Goal: Task Accomplishment & Management: Use online tool/utility

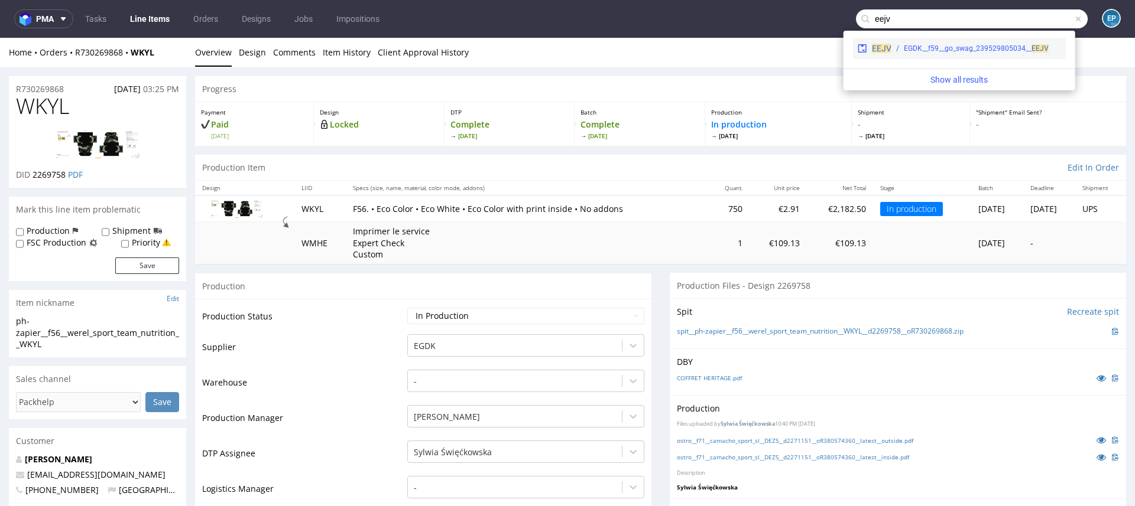
type input "eejv"
click at [927, 41] on div "EEJV EGDK__f59__go_swag_239529805034__ EEJV" at bounding box center [959, 48] width 213 height 21
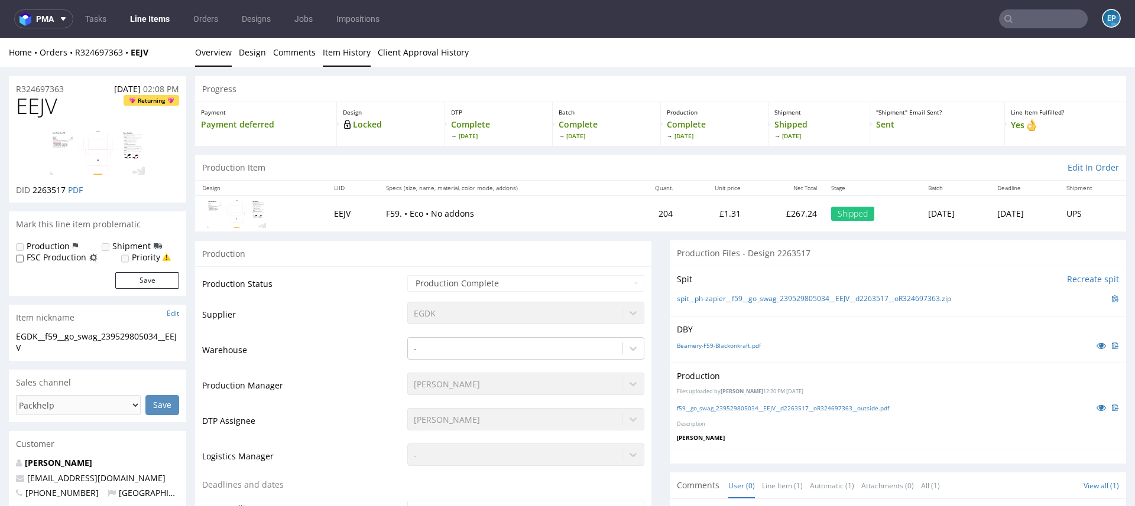
click at [334, 50] on link "Item History" at bounding box center [347, 52] width 48 height 29
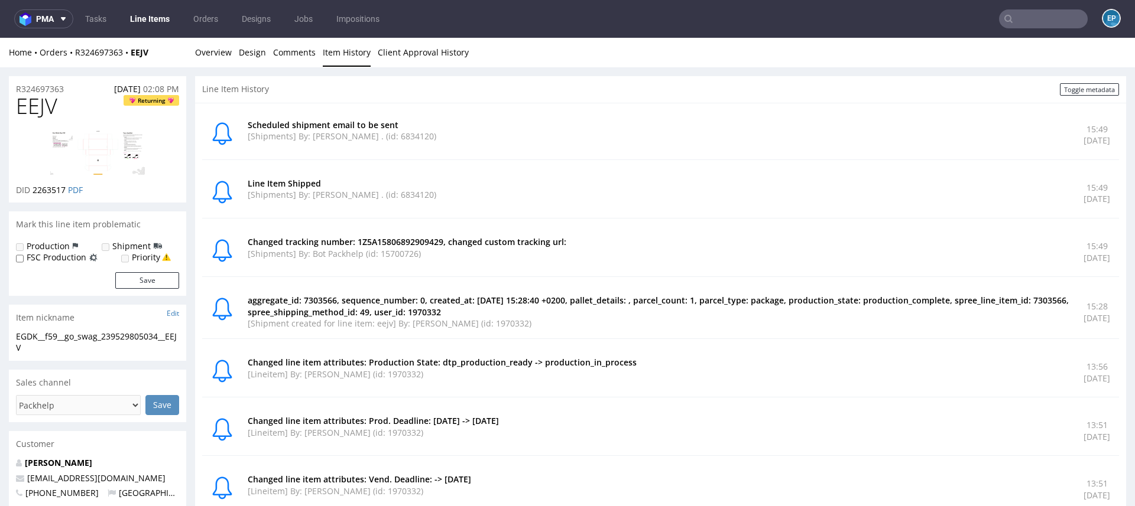
click at [1011, 15] on input "text" at bounding box center [1043, 18] width 89 height 19
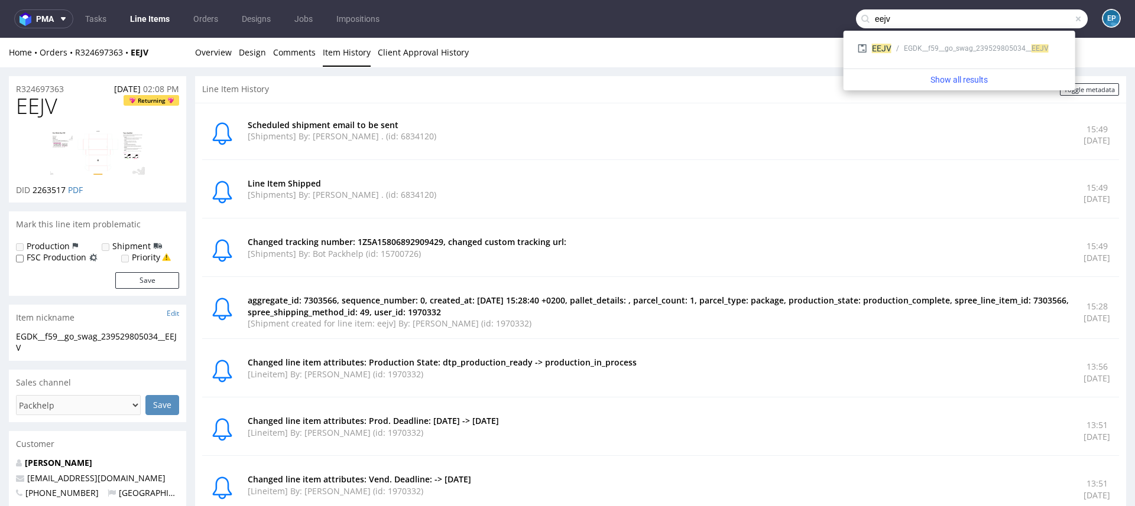
type input "eejv"
click at [186, 56] on div "Home Orders R324697363 EEJV Overview Design Comments Item History Client Approv…" at bounding box center [567, 53] width 1135 height 30
click at [210, 56] on link "Overview" at bounding box center [213, 52] width 37 height 29
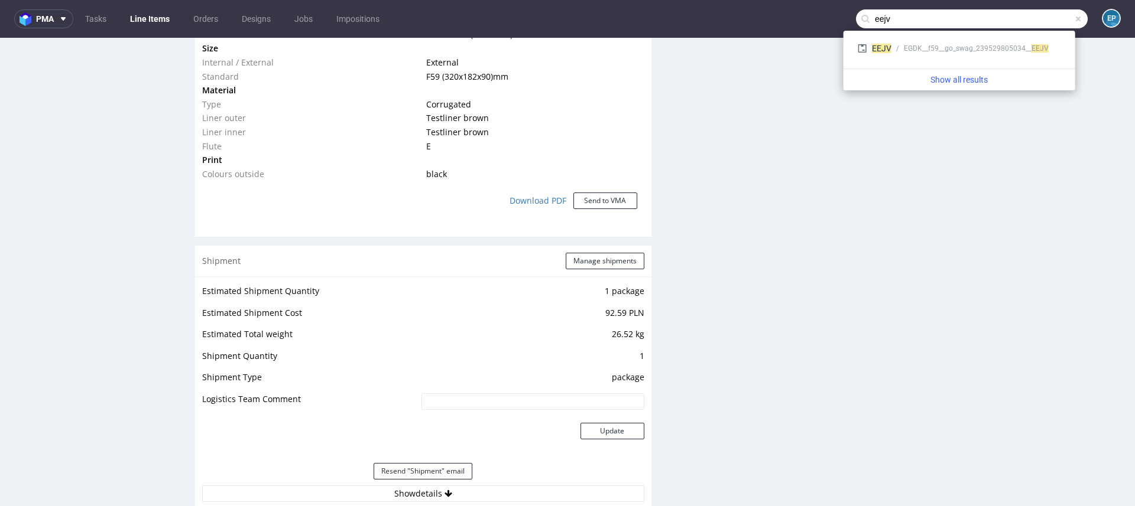
scroll to position [936, 0]
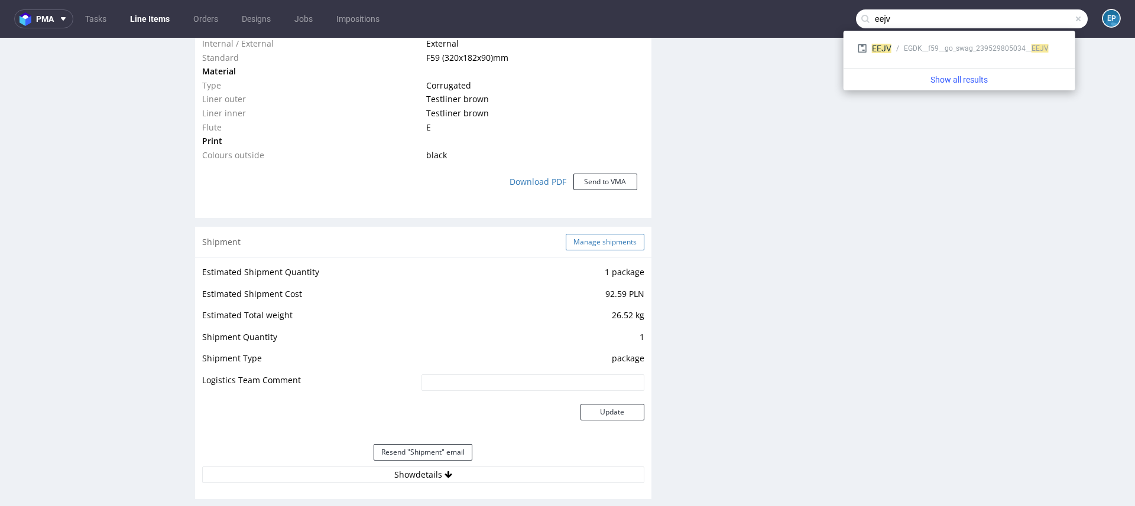
click at [583, 241] on button "Manage shipments" at bounding box center [605, 242] width 79 height 17
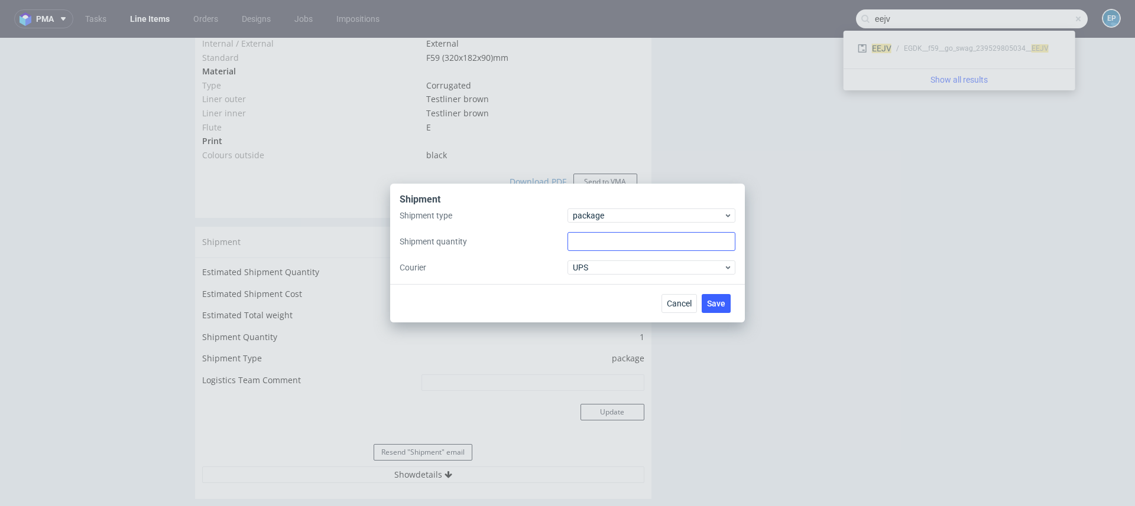
type input "1"
click at [587, 242] on input "1" at bounding box center [651, 241] width 168 height 19
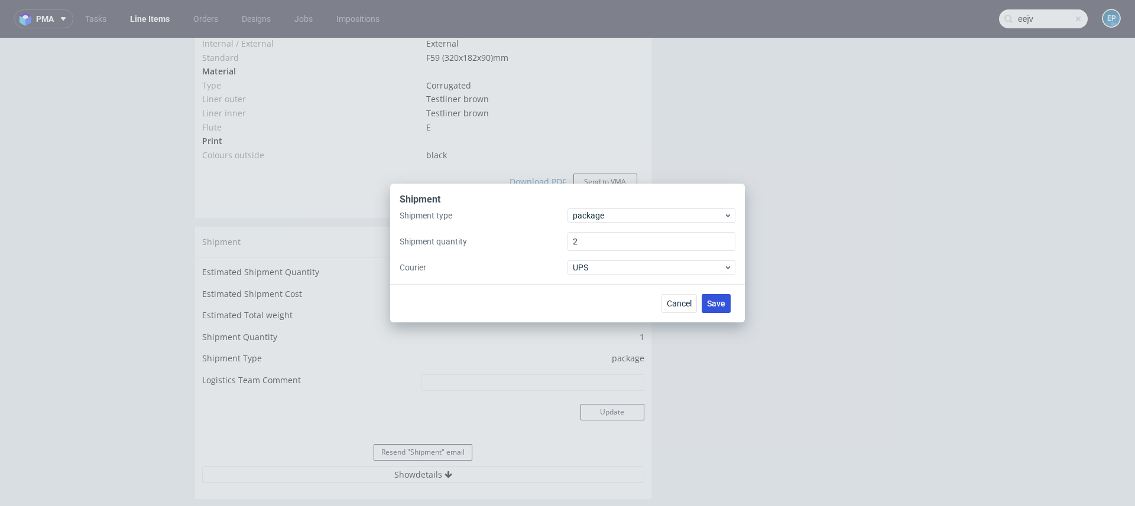
type input "2"
click at [708, 298] on button "Save" at bounding box center [716, 303] width 29 height 19
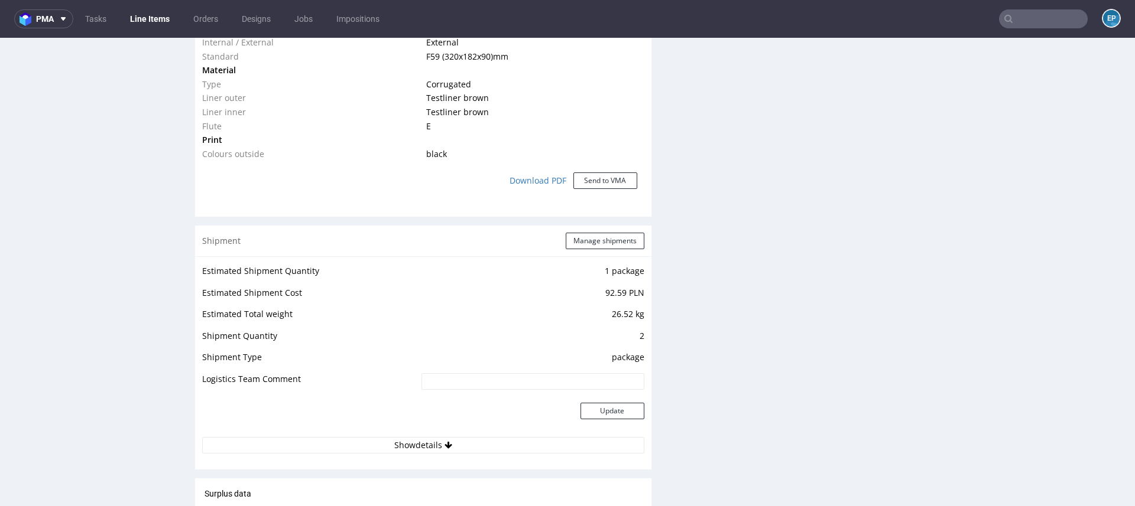
scroll to position [941, 0]
click at [594, 234] on button "Manage shipments" at bounding box center [605, 237] width 79 height 17
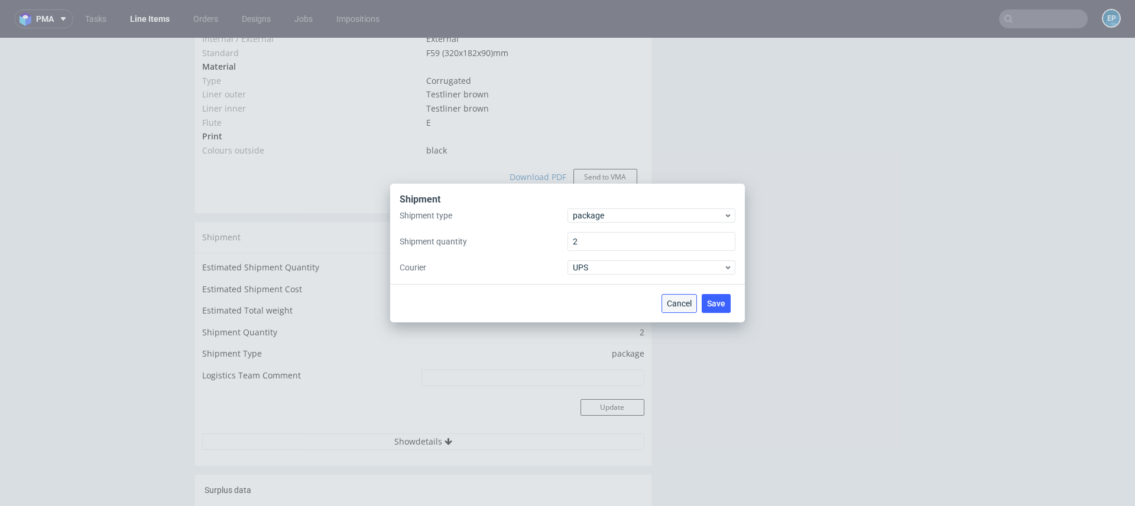
drag, startPoint x: 679, startPoint y: 303, endPoint x: 651, endPoint y: 318, distance: 32.3
click at [679, 303] on span "Cancel" at bounding box center [679, 304] width 25 height 8
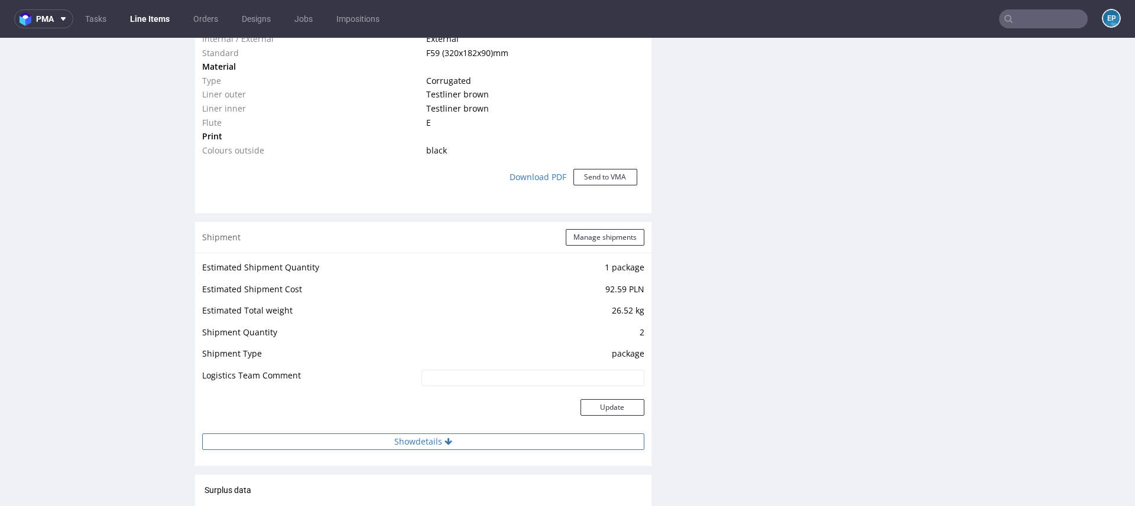
click at [452, 435] on button "Show details" at bounding box center [423, 442] width 442 height 17
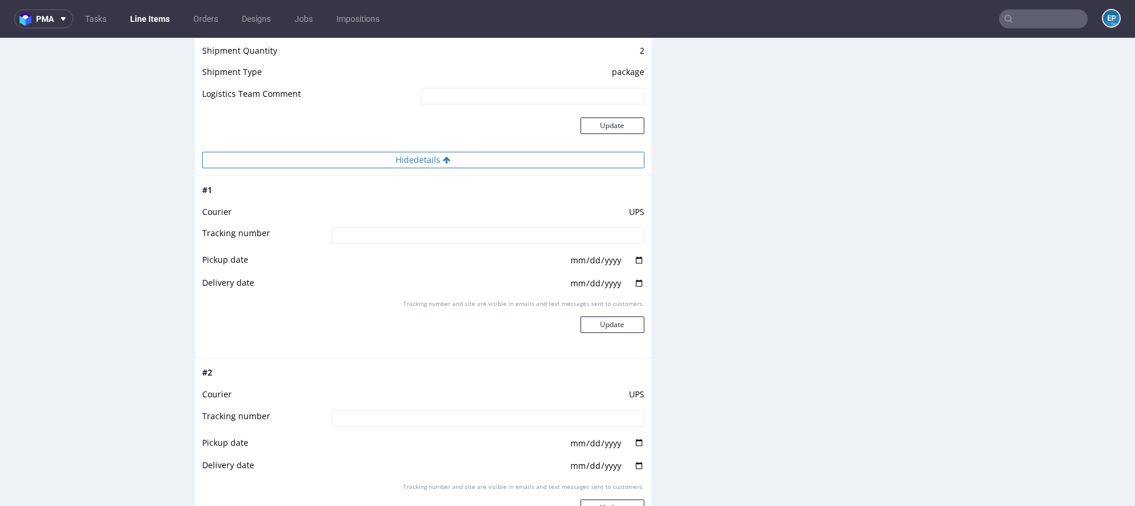
scroll to position [1239, 0]
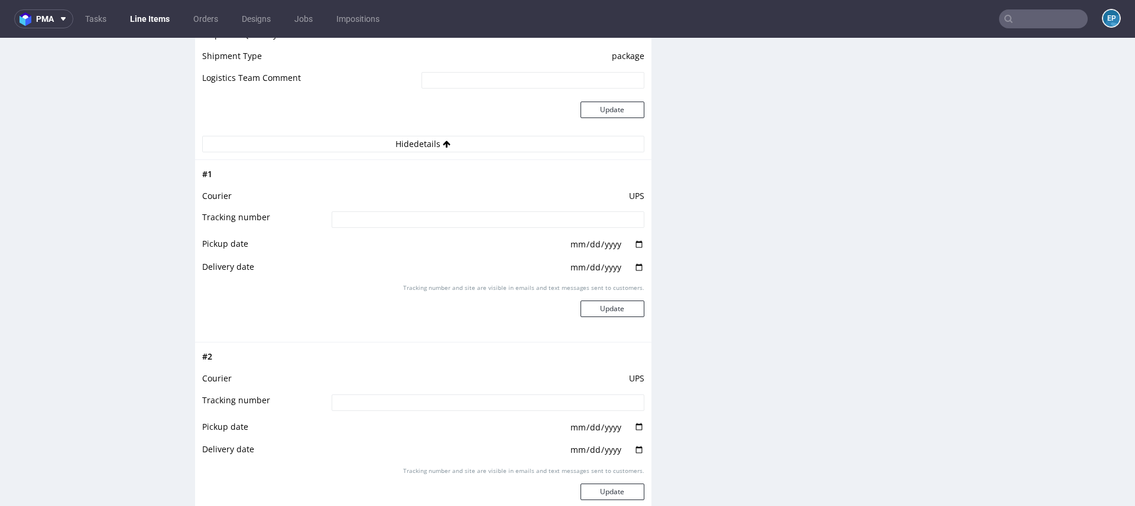
click at [518, 215] on input at bounding box center [488, 220] width 313 height 17
paste input "1Z5A15806891119383"
type input "1Z5A15806891119383"
click at [621, 309] on button "Update" at bounding box center [612, 309] width 64 height 17
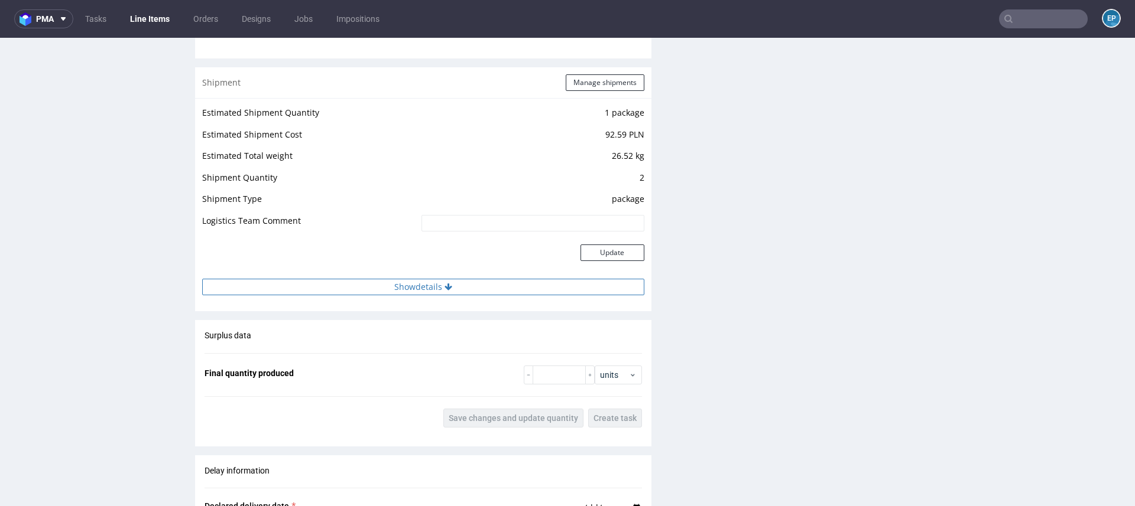
click at [487, 288] on button "Show details" at bounding box center [423, 287] width 442 height 17
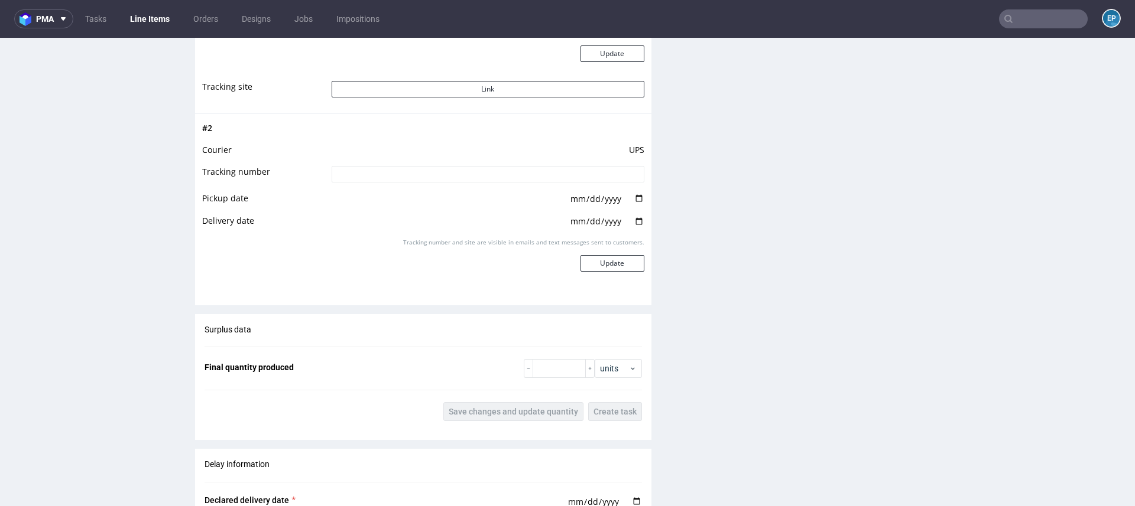
scroll to position [1531, 0]
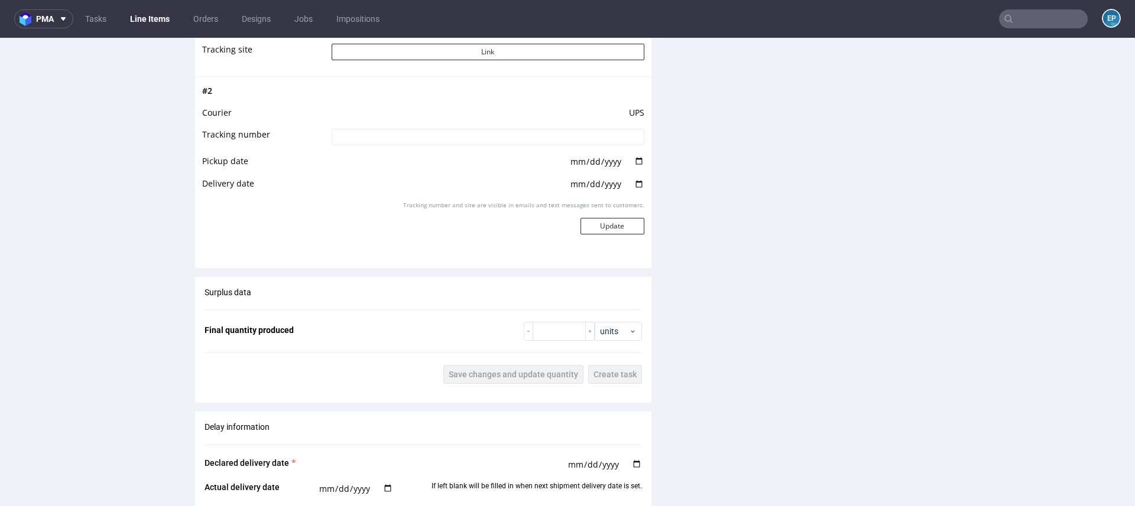
click at [491, 138] on input at bounding box center [488, 137] width 313 height 17
paste input "1Z5A15806891817771"
type input "1Z5A15806891817771"
click at [595, 225] on button "Update" at bounding box center [612, 226] width 64 height 17
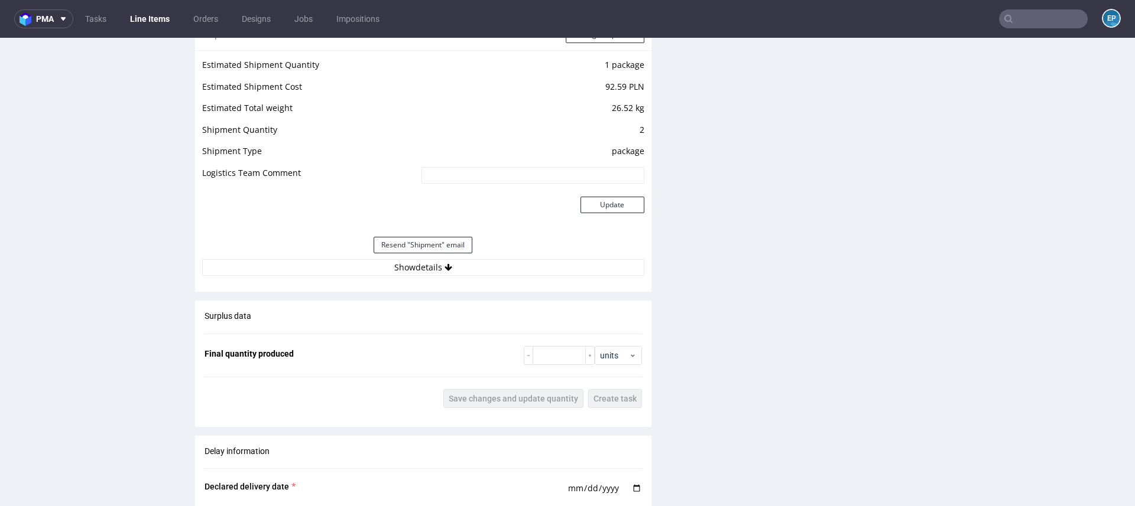
scroll to position [1156, 0]
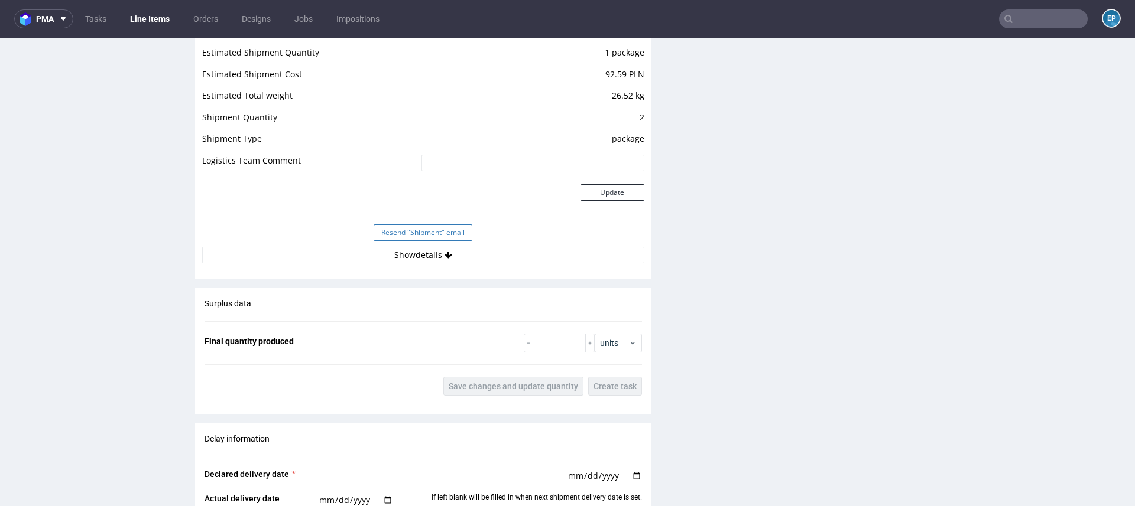
click at [446, 230] on button "Resend "Shipment" email" at bounding box center [423, 233] width 99 height 17
click at [167, 26] on link "Line Items" at bounding box center [150, 18] width 54 height 19
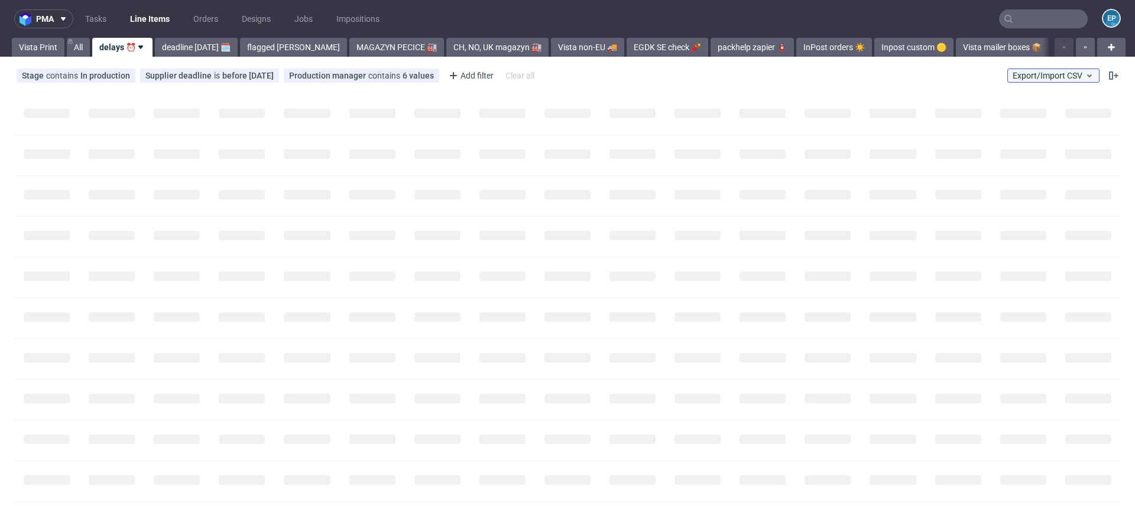
click at [1012, 72] on span "Export/Import CSV" at bounding box center [1053, 75] width 82 height 9
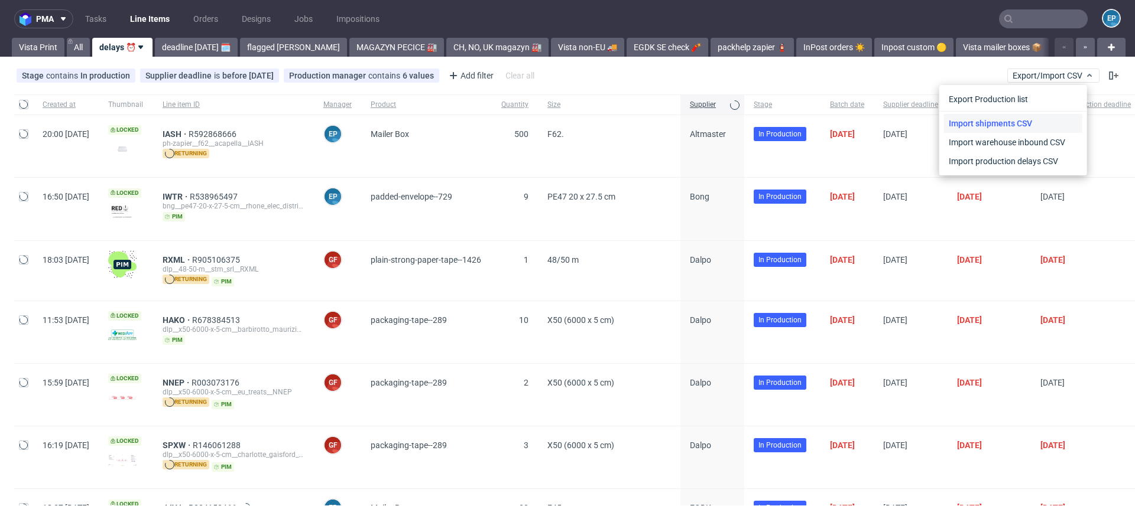
click at [1001, 119] on link "Import shipments CSV" at bounding box center [1013, 123] width 138 height 19
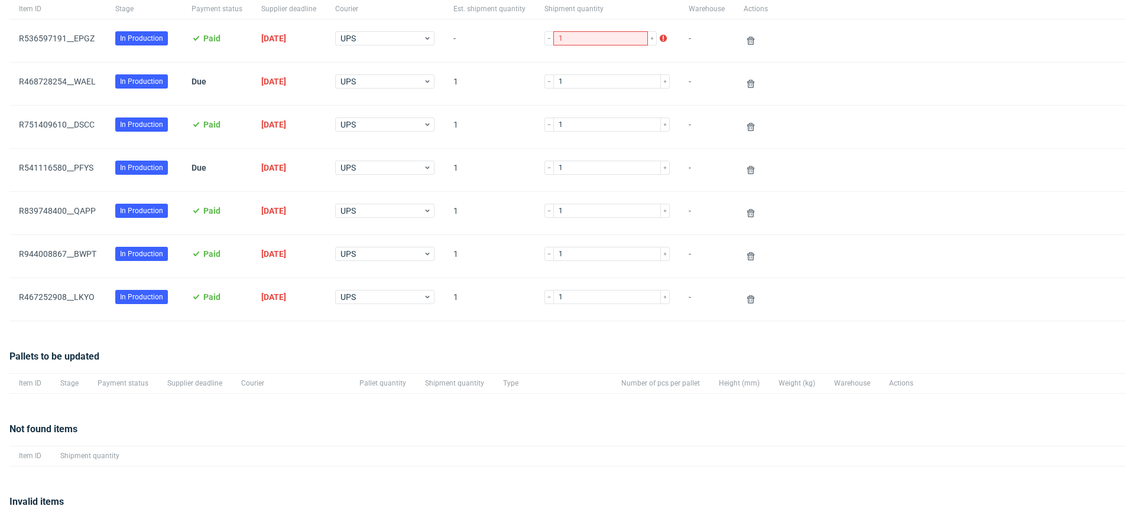
scroll to position [104, 0]
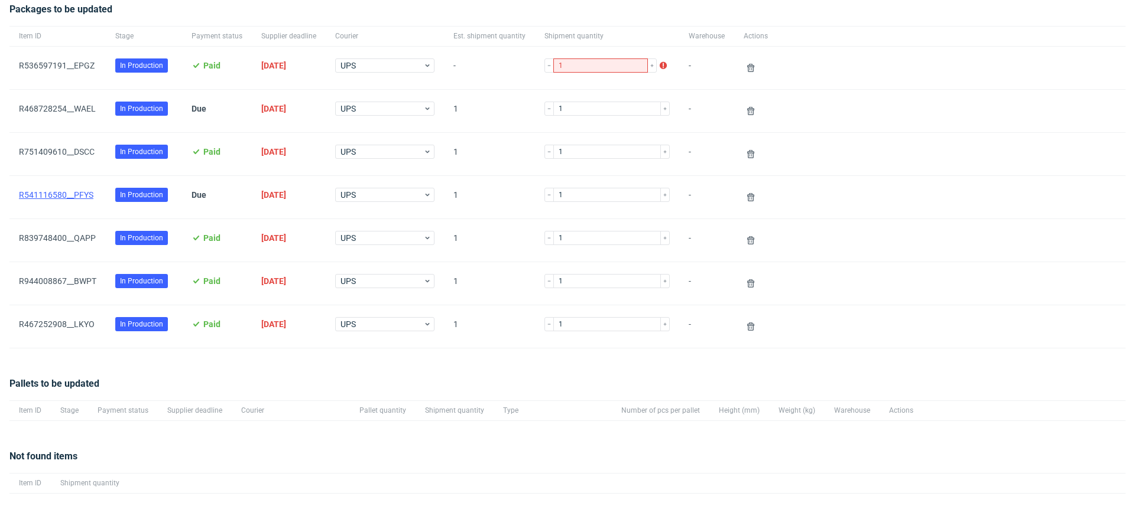
click at [80, 196] on link "R541116580__PFYS" at bounding box center [56, 194] width 74 height 9
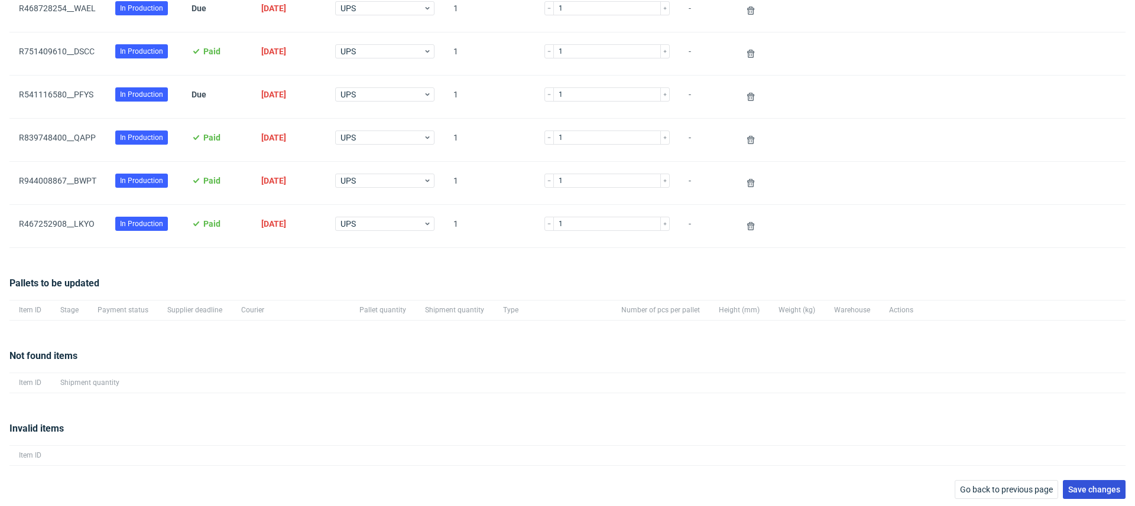
click at [1068, 489] on span "Save changes" at bounding box center [1094, 490] width 52 height 8
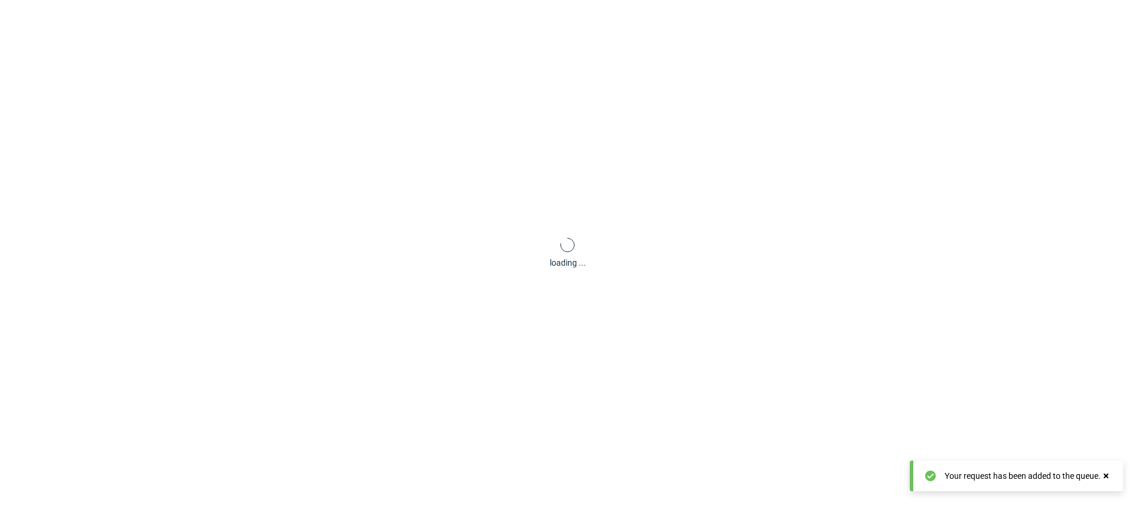
scroll to position [57, 0]
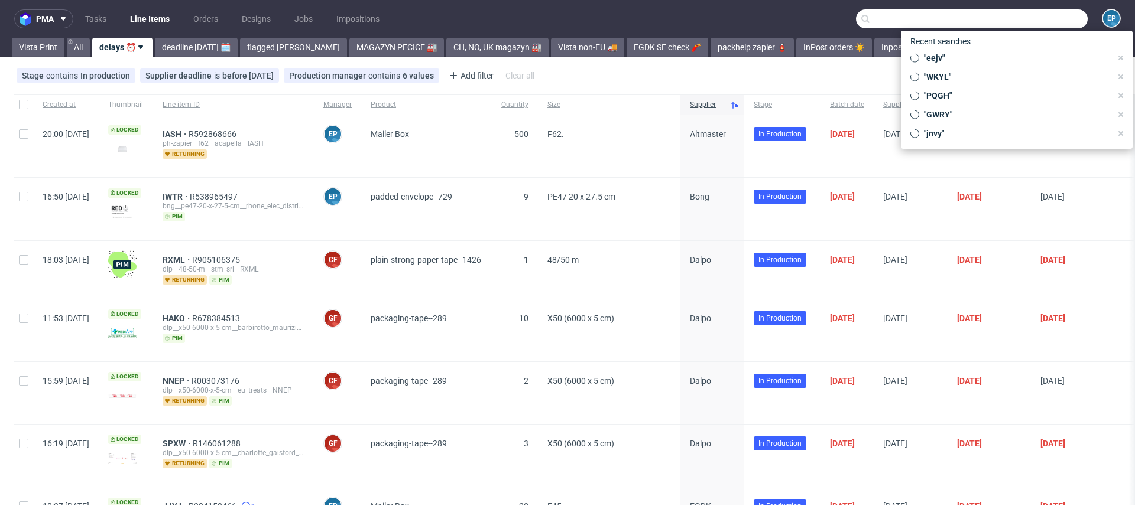
click at [1016, 19] on input "text" at bounding box center [972, 18] width 232 height 19
paste input "AFIP"
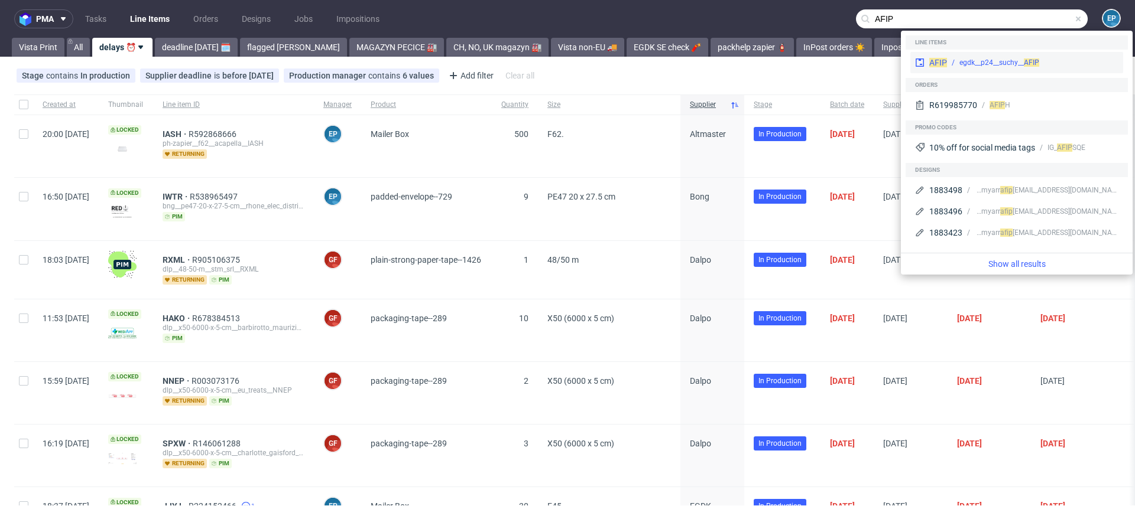
type input "AFIP"
click at [979, 62] on div "egdk__p24__suchy__ AFIP" at bounding box center [999, 62] width 80 height 11
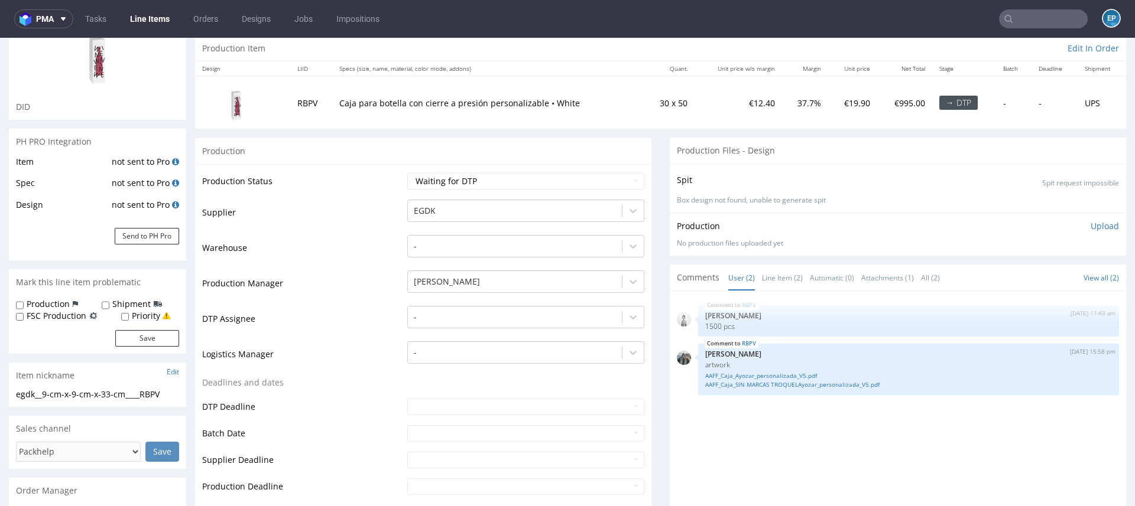
scroll to position [112, 0]
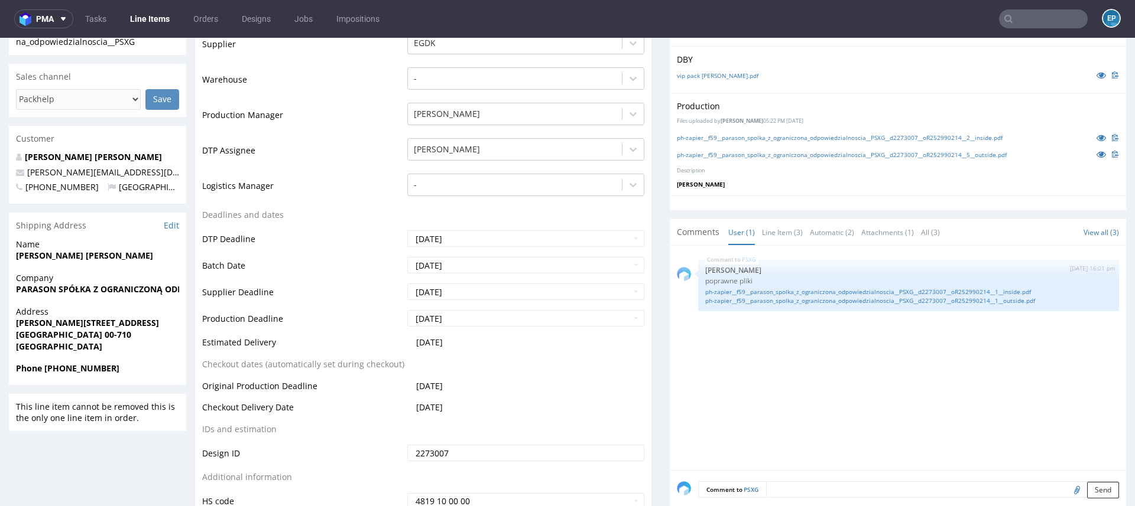
scroll to position [403, 0]
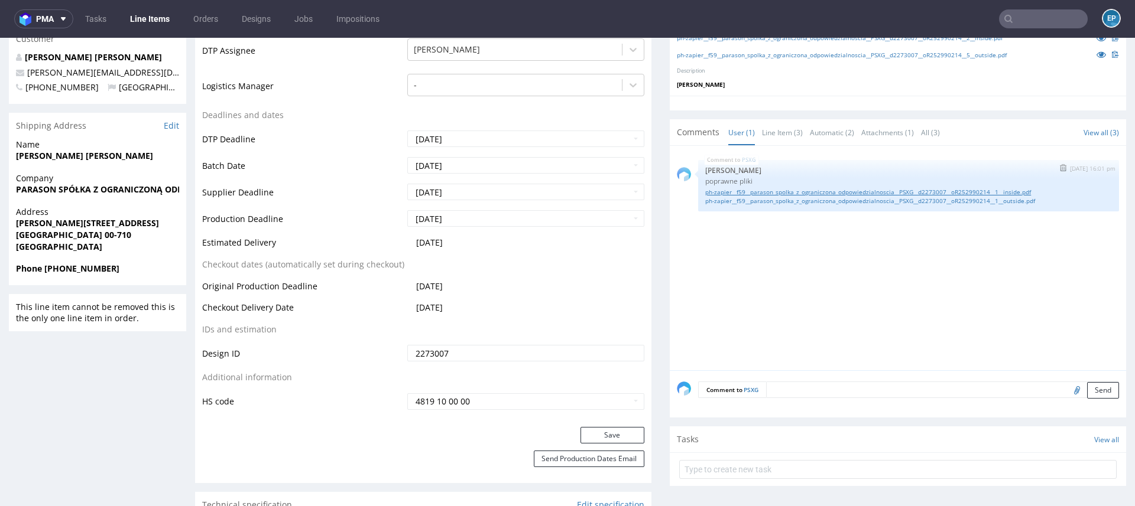
click at [763, 190] on link "ph-zapier__f59__parason_spolka_z_ograniczona_odpowiedzialnoscia__PSXG__d2273007…" at bounding box center [908, 192] width 407 height 9
click at [827, 200] on link "ph-zapier__f59__parason_spolka_z_ograniczona_odpowiedzialnoscia__PSXG__d2273007…" at bounding box center [908, 201] width 407 height 9
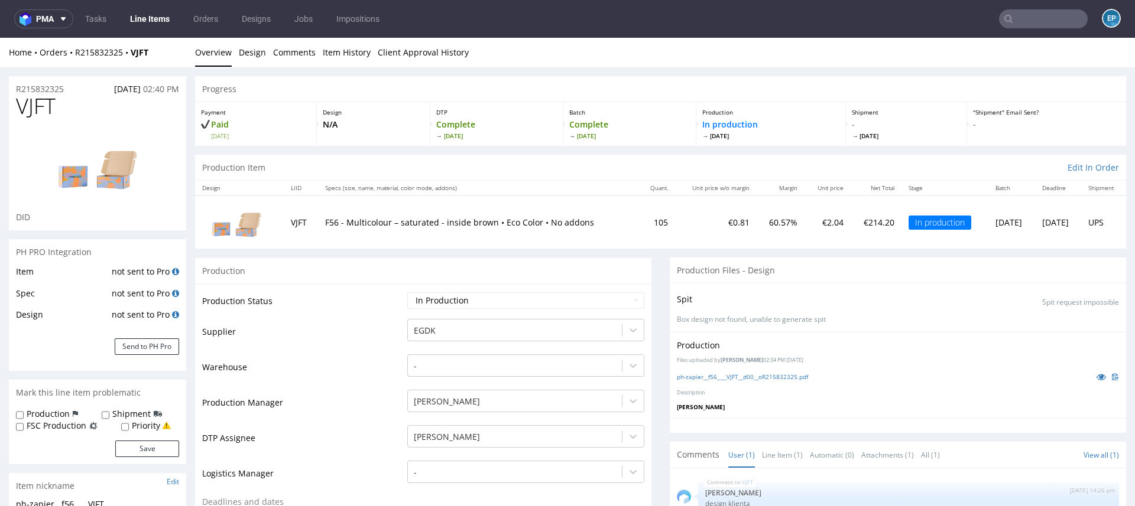
click at [38, 106] on span "VJFT" at bounding box center [36, 107] width 40 height 24
copy span "VJFT"
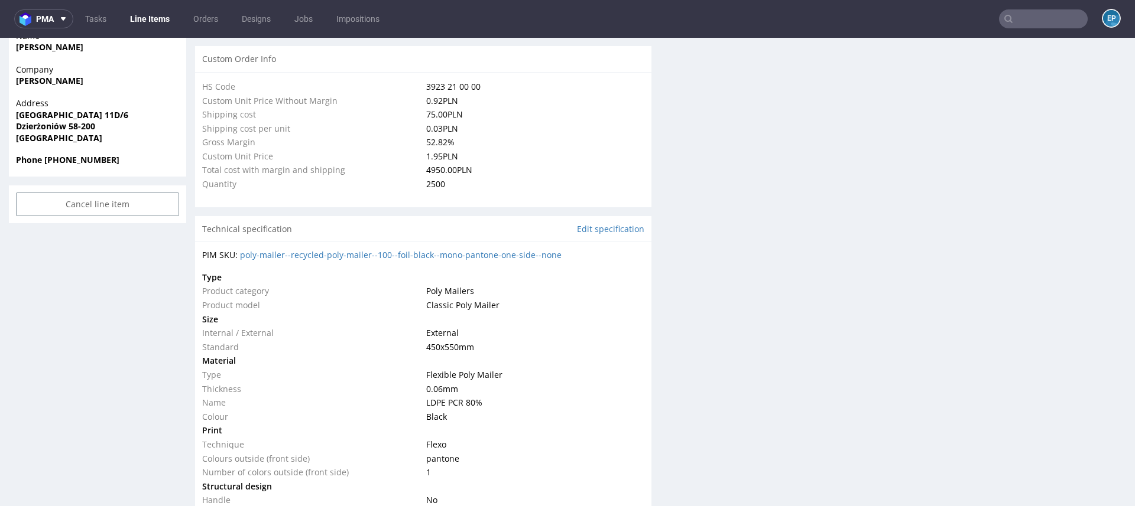
scroll to position [868, 0]
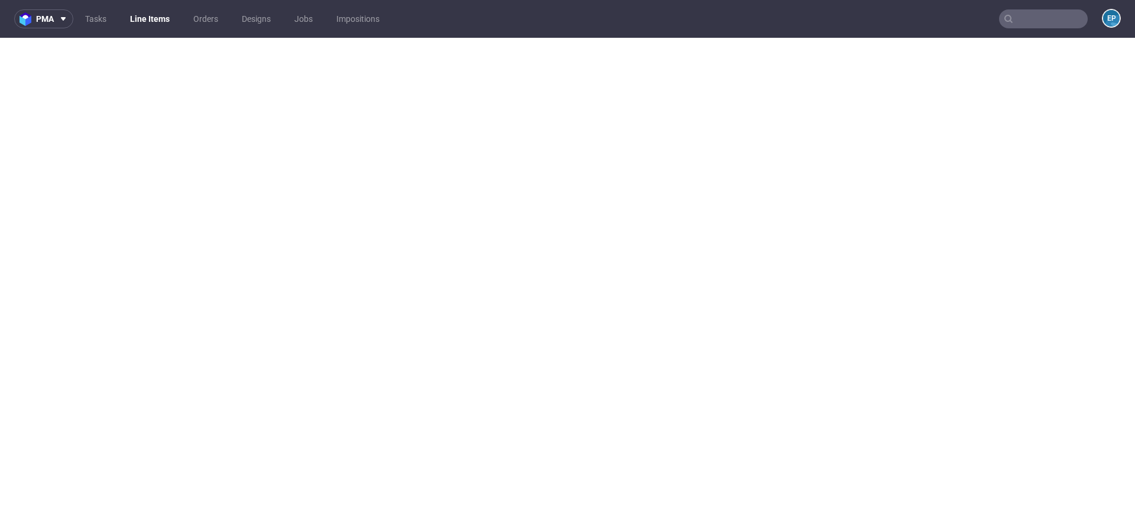
click at [147, 15] on link "Line Items" at bounding box center [150, 18] width 54 height 19
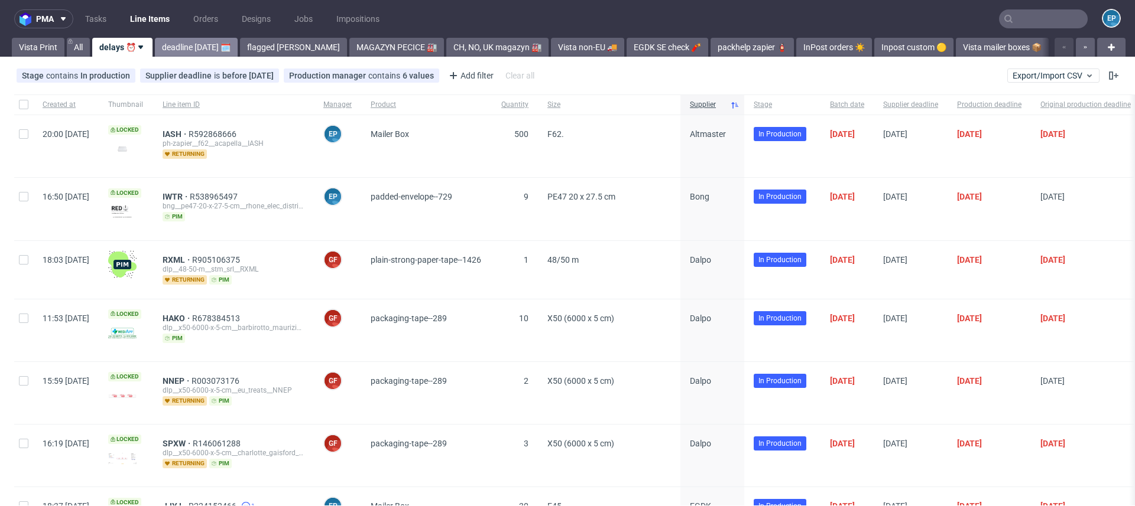
click at [184, 45] on link "deadline [DATE] 🗓️" at bounding box center [196, 47] width 83 height 19
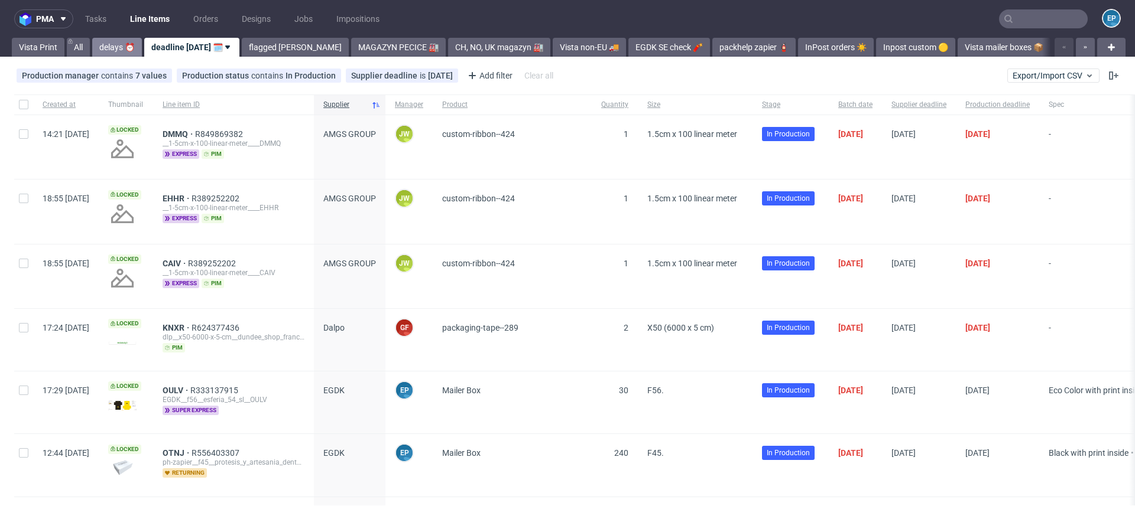
click at [119, 50] on link "delays ⏰" at bounding box center [117, 47] width 50 height 19
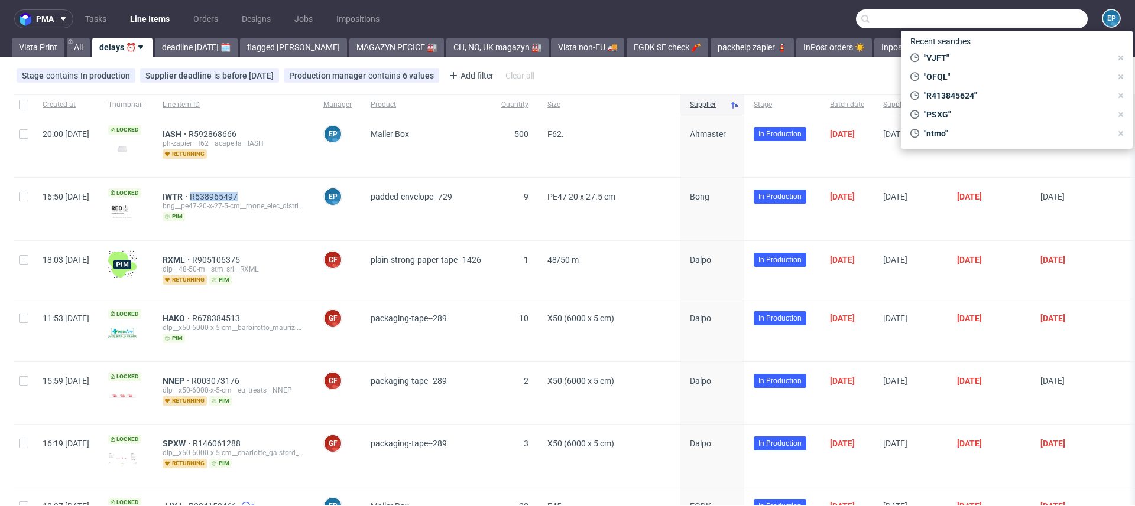
click at [1016, 22] on input "text" at bounding box center [972, 18] width 232 height 19
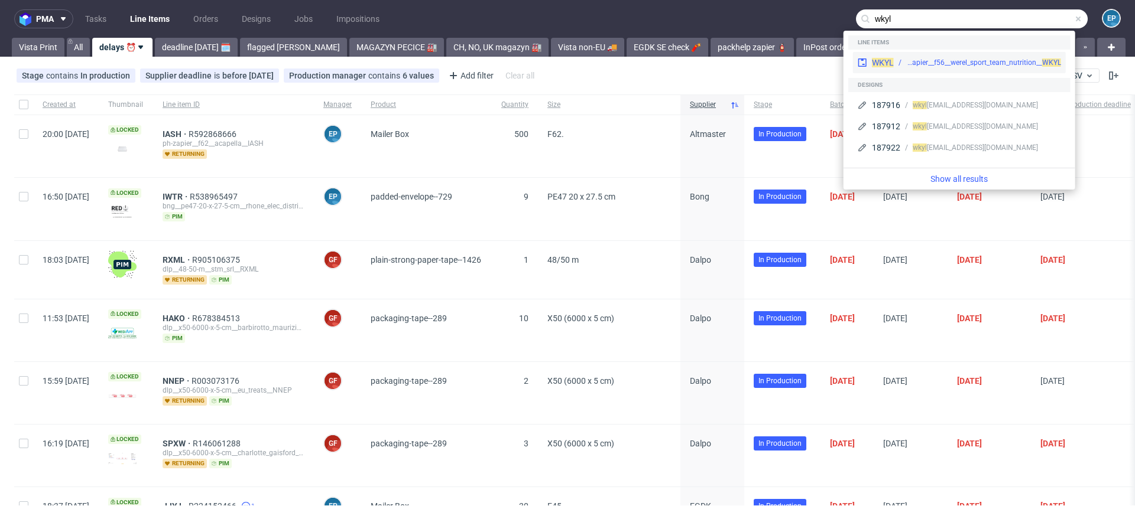
type input "wkyl"
click at [915, 60] on div "ph-zapier__f56__werel_sport_team_nutrition__ WKYL" at bounding box center [983, 62] width 155 height 11
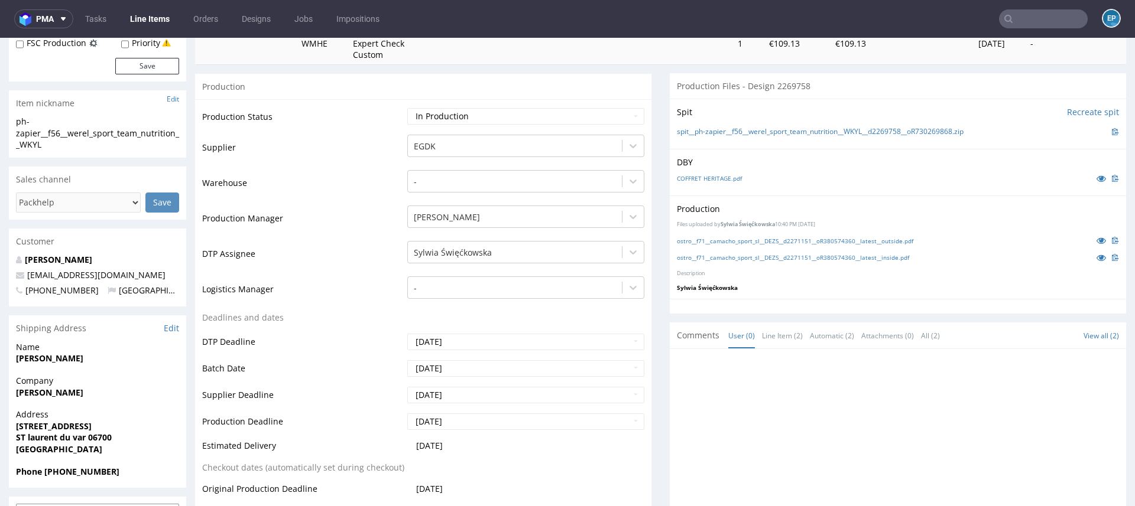
scroll to position [203, 0]
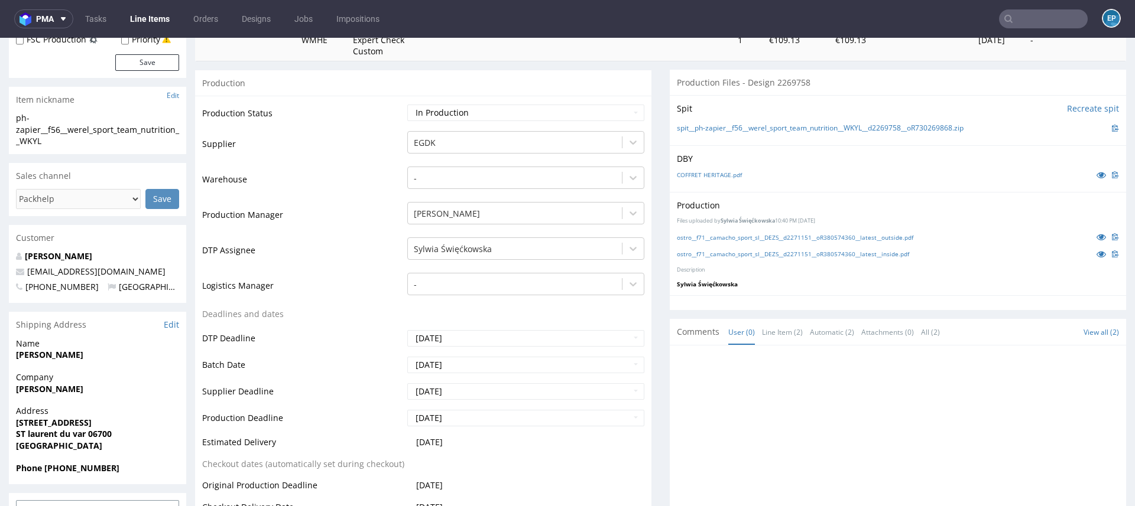
click at [164, 11] on link "Line Items" at bounding box center [150, 18] width 54 height 19
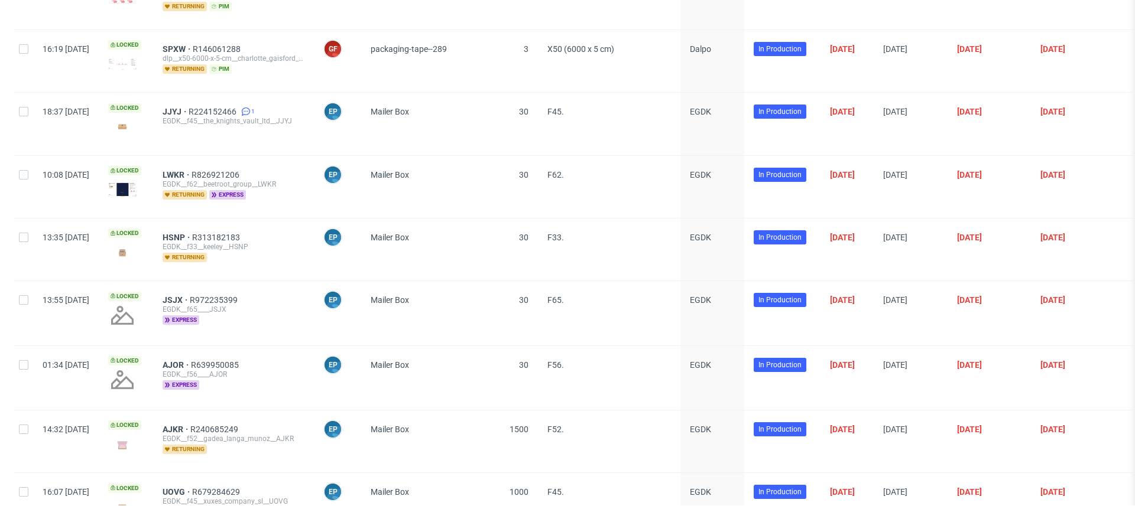
scroll to position [407, 0]
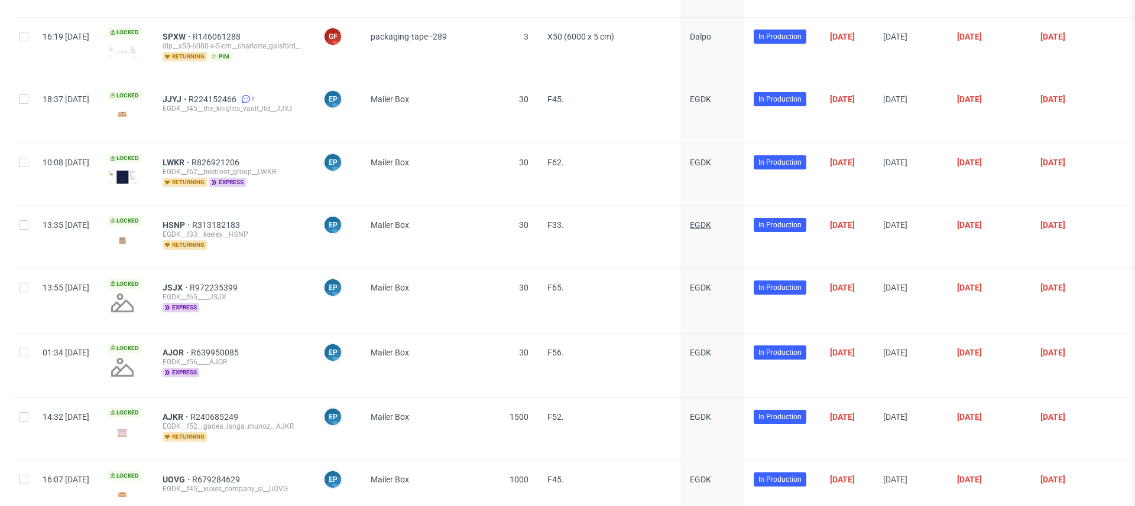
click at [711, 220] on span "EGDK" at bounding box center [700, 224] width 21 height 9
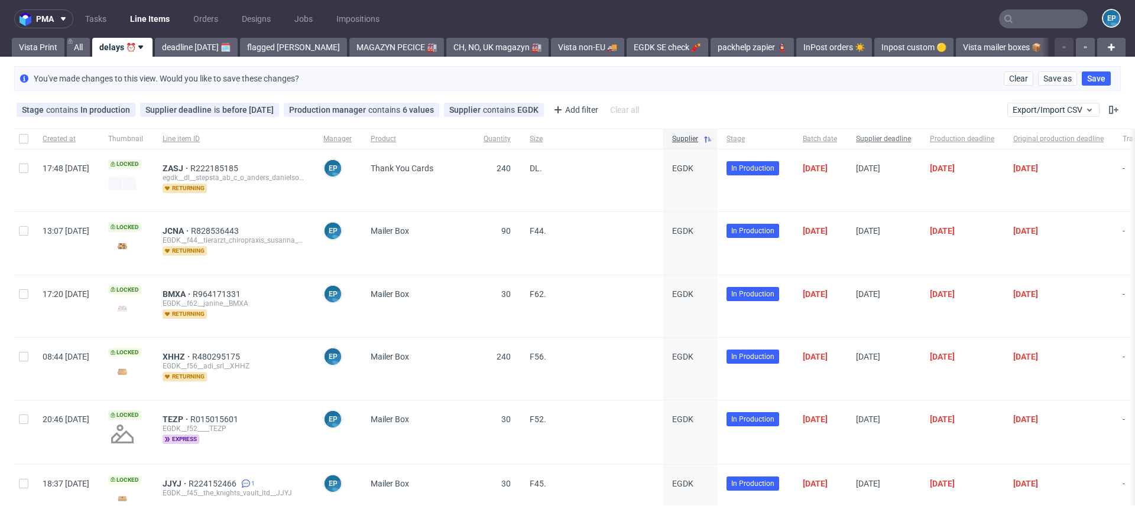
click at [911, 134] on span "Supplier deadline" at bounding box center [883, 139] width 55 height 10
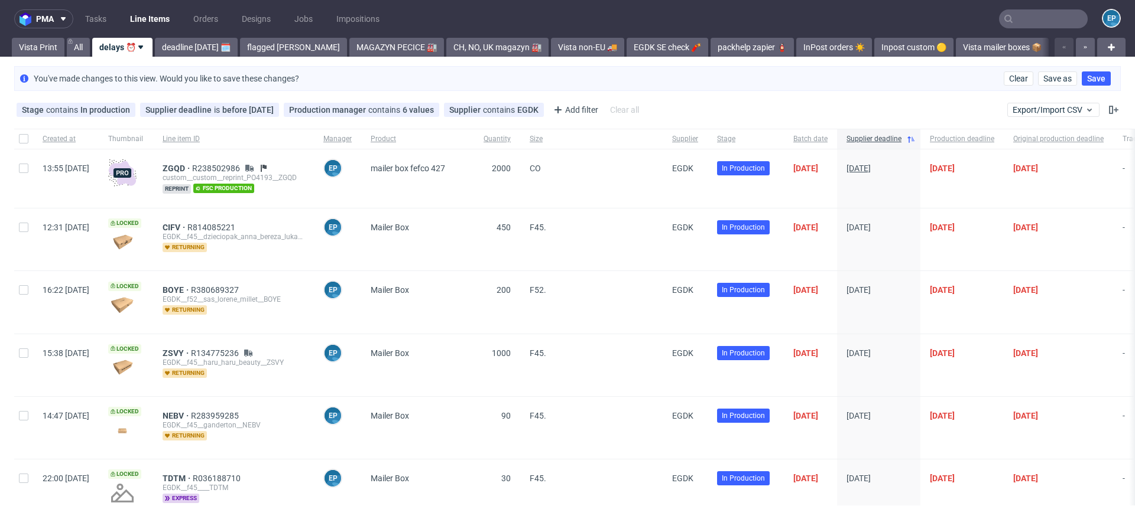
click at [871, 166] on span "[DATE]" at bounding box center [858, 168] width 24 height 9
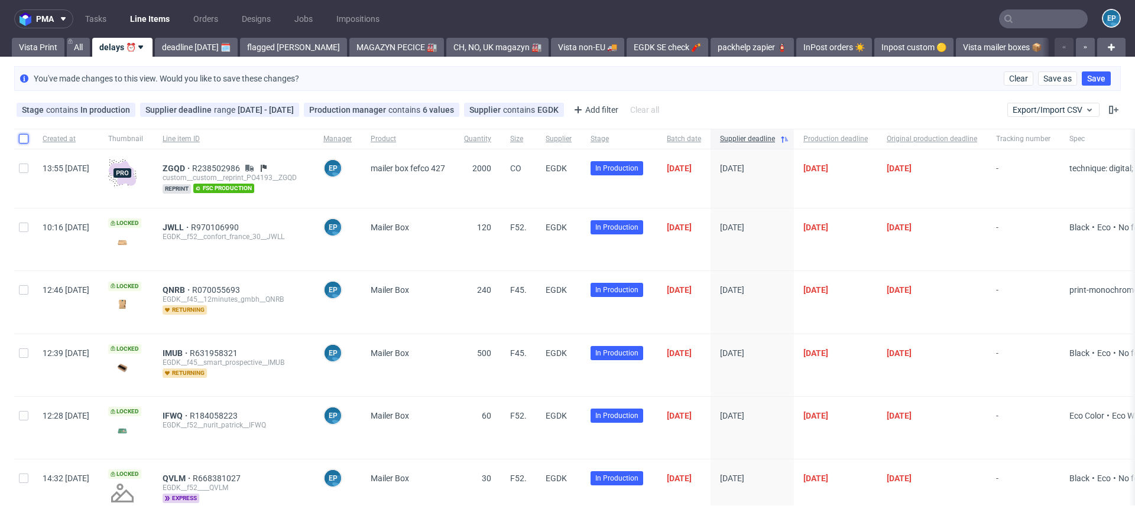
click at [25, 140] on input "checkbox" at bounding box center [23, 138] width 9 height 9
checkbox input "true"
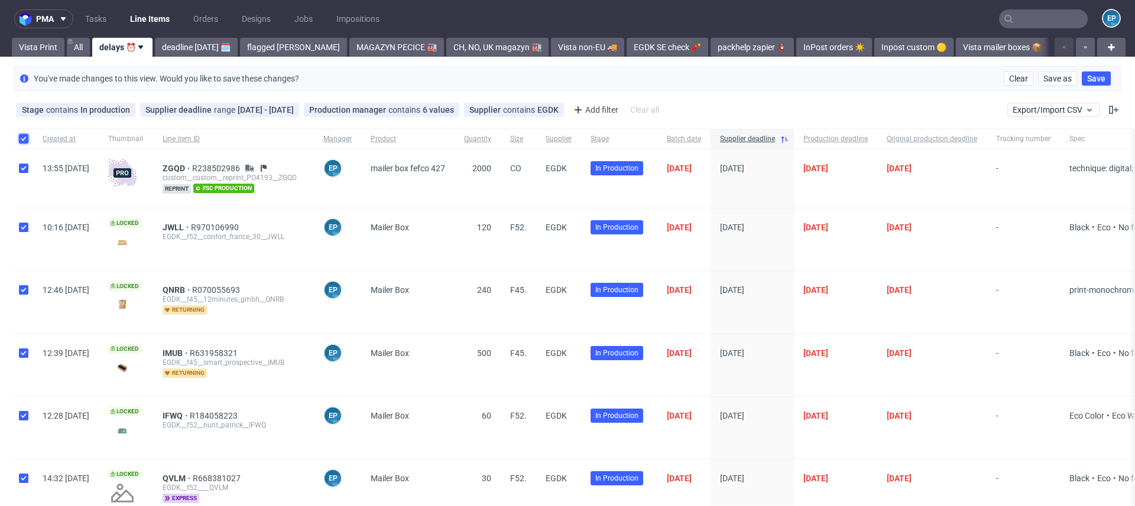
checkbox input "true"
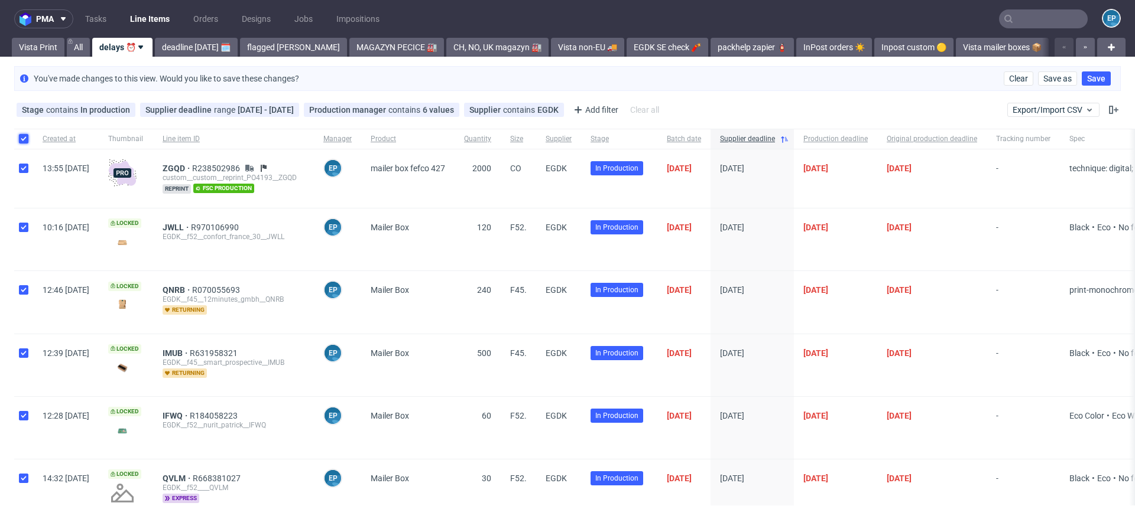
checkbox input "true"
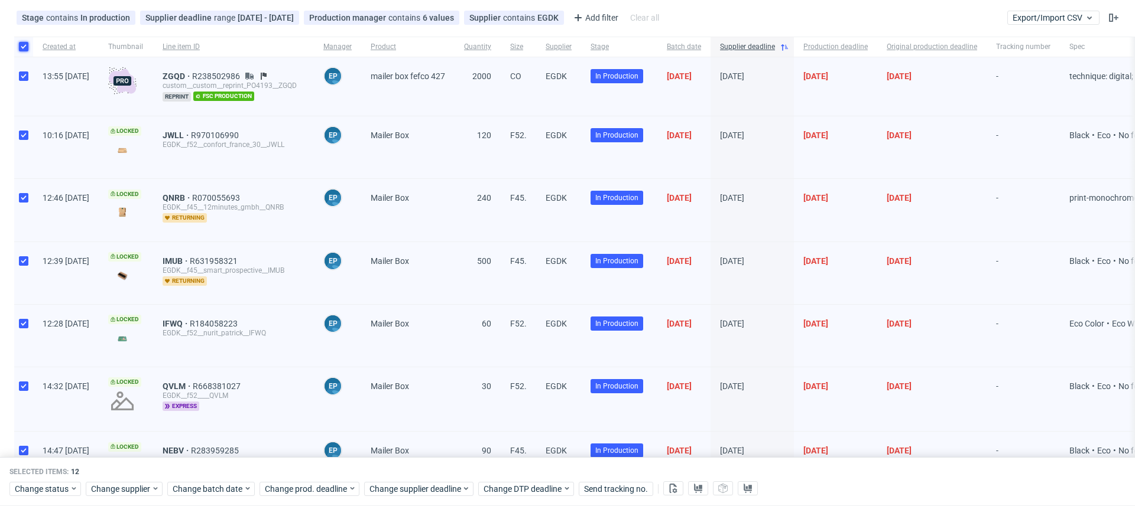
scroll to position [69, 0]
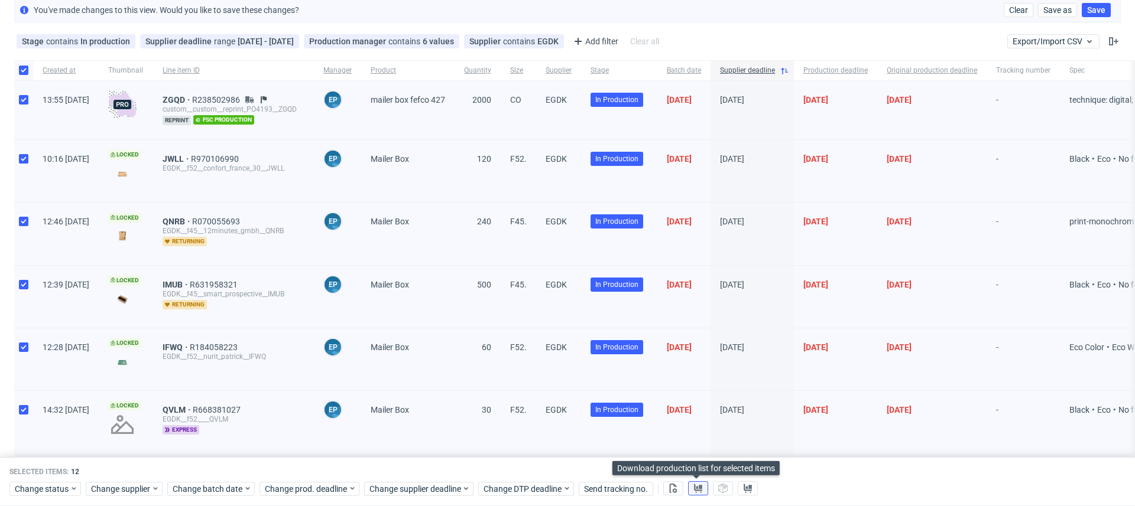
click at [694, 487] on use at bounding box center [698, 488] width 8 height 9
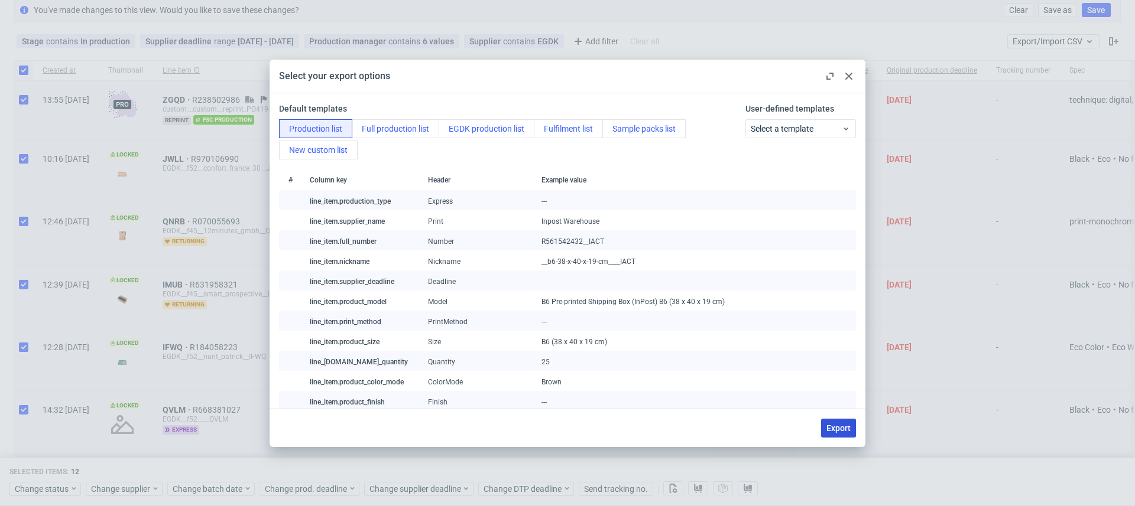
click at [845, 432] on span "Export" at bounding box center [838, 428] width 24 height 8
checkbox input "false"
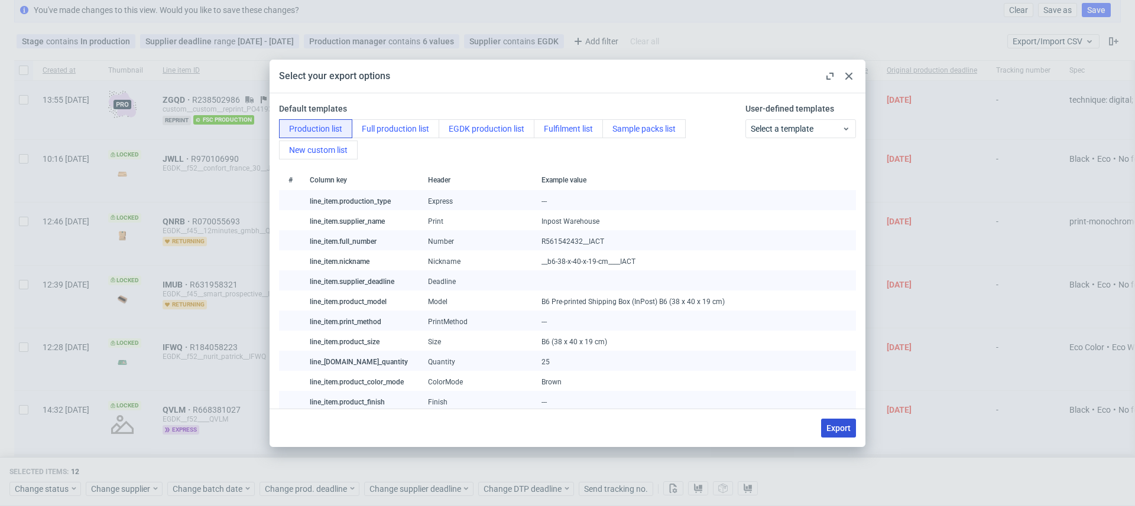
checkbox input "false"
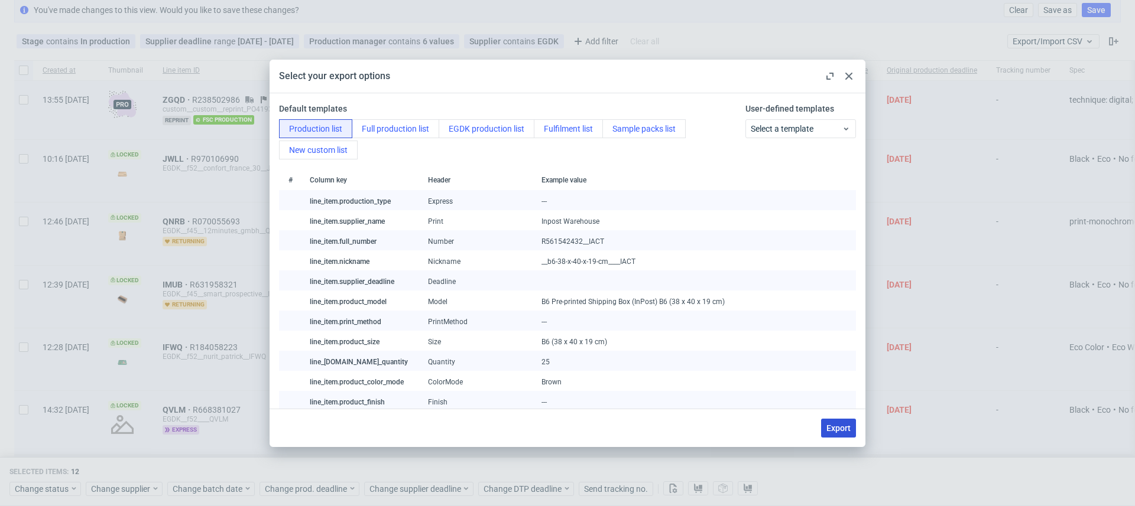
checkbox input "false"
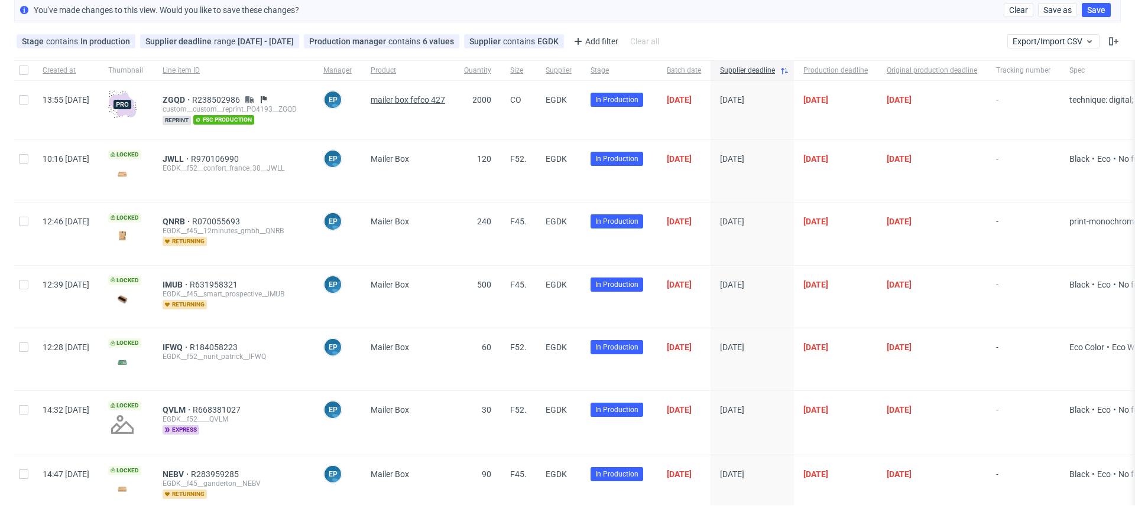
scroll to position [0, 0]
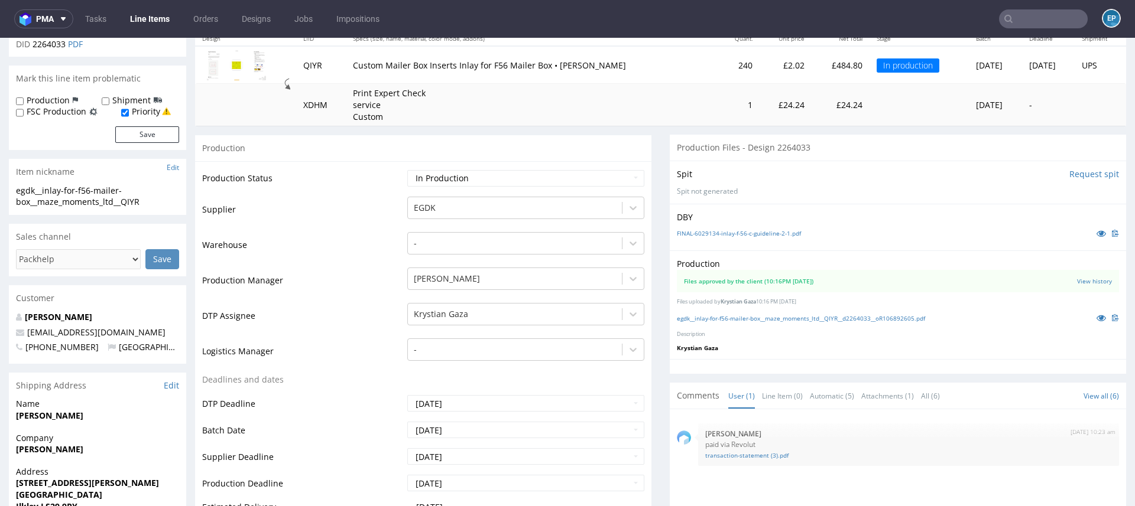
scroll to position [151, 0]
